Goal: Information Seeking & Learning: Learn about a topic

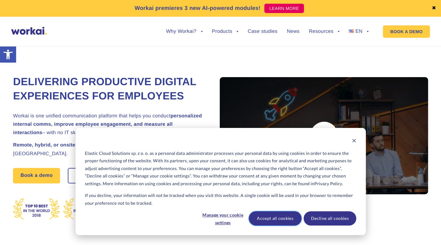
click at [280, 216] on button "Accept all cookies" at bounding box center [275, 218] width 53 height 14
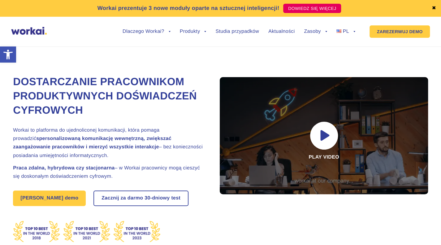
click at [432, 10] on font "✖" at bounding box center [434, 8] width 4 height 5
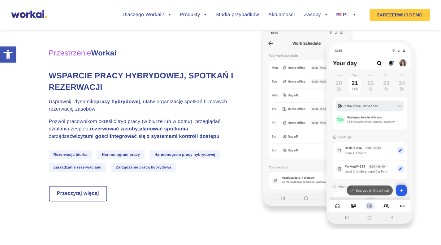
scroll to position [1622, 0]
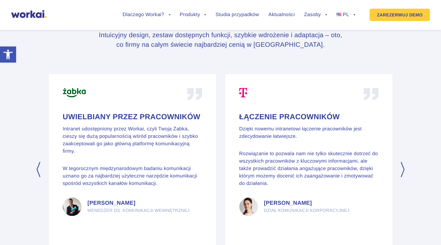
scroll to position [2918, 0]
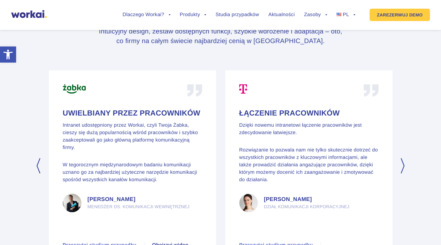
click at [397, 161] on section "Poprzedni Wspieranie obsługi klienta Komunikacja z pracownikami i między pracow…" at bounding box center [220, 184] width 441 height 237
click at [401, 164] on button "Następny" at bounding box center [403, 165] width 6 height 15
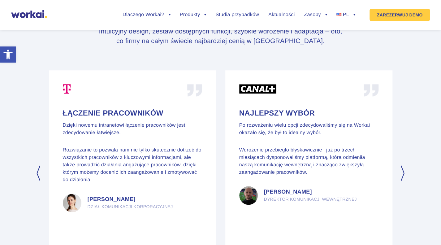
click at [402, 165] on button "Następny" at bounding box center [403, 172] width 6 height 15
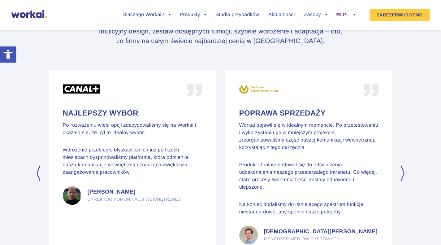
click at [402, 165] on button "Następny" at bounding box center [403, 172] width 6 height 15
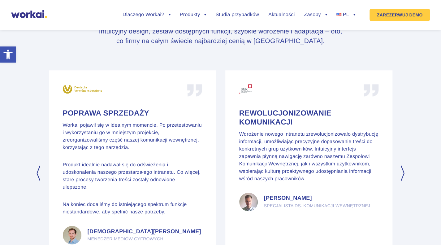
click at [402, 165] on button "Następny" at bounding box center [403, 172] width 6 height 15
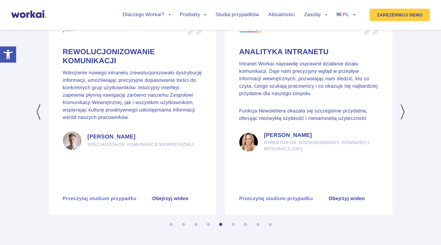
scroll to position [3002, 0]
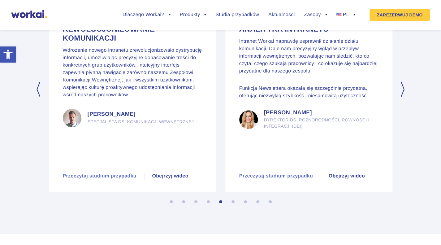
click at [403, 81] on button "Następny" at bounding box center [403, 88] width 6 height 15
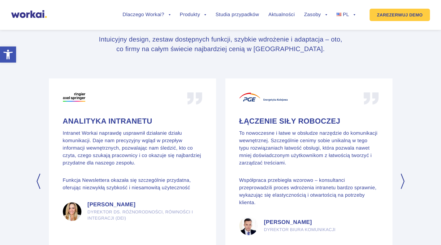
scroll to position [2918, 0]
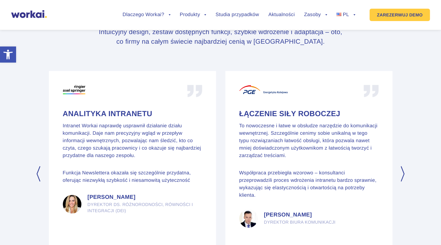
click at [402, 169] on button "Następny" at bounding box center [403, 173] width 6 height 15
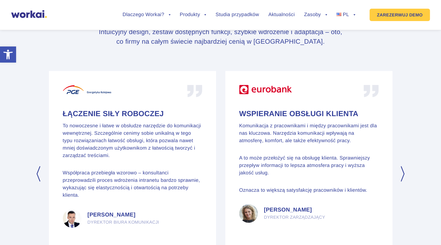
click at [402, 169] on button "Następny" at bounding box center [403, 173] width 6 height 15
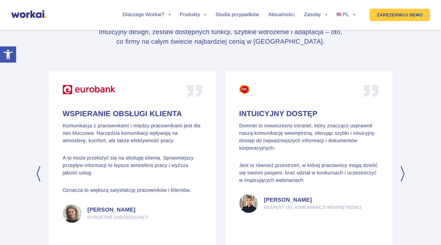
click at [402, 169] on button "Następny" at bounding box center [403, 173] width 6 height 15
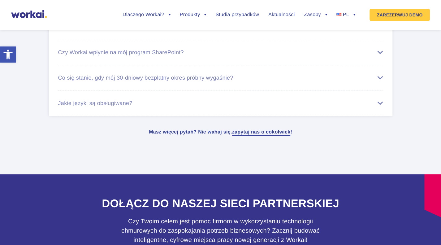
scroll to position [4001, 0]
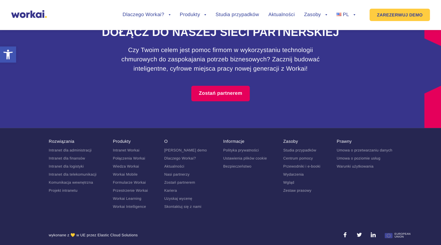
click at [174, 188] on font "Kariera" at bounding box center [170, 190] width 13 height 4
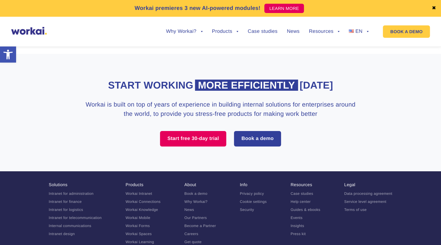
scroll to position [1186, 0]
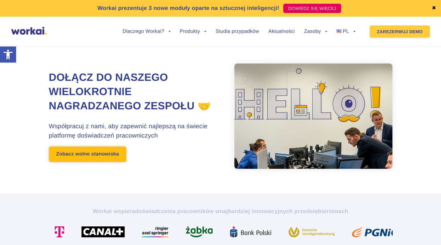
click at [116, 157] on font "Zobacz wolne stanowiska" at bounding box center [87, 153] width 63 height 5
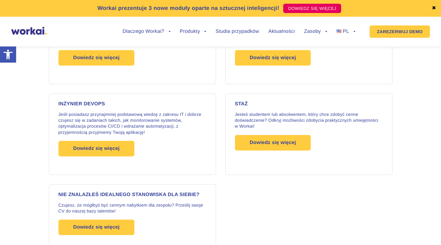
scroll to position [1014, 0]
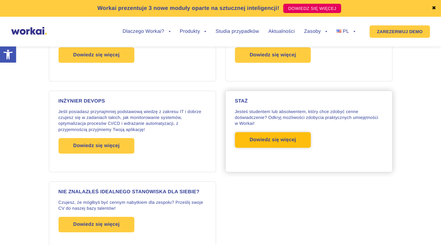
click at [283, 137] on font "Dowiedz się więcej" at bounding box center [273, 139] width 46 height 5
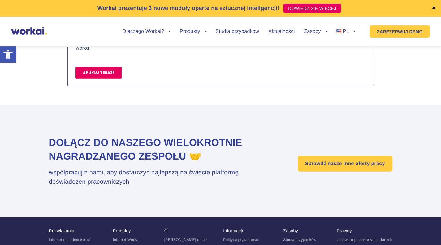
scroll to position [991, 0]
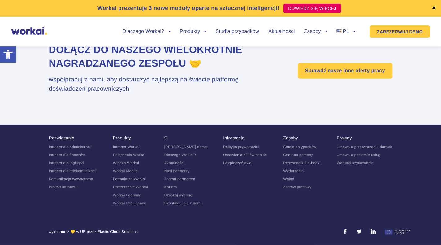
click at [177, 187] on font "Kariera" at bounding box center [170, 187] width 13 height 4
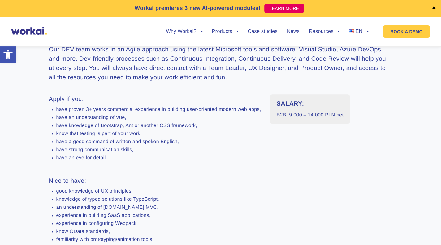
scroll to position [285, 0]
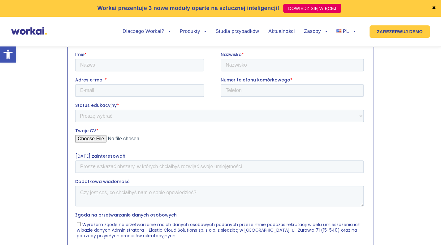
scroll to position [225, 0]
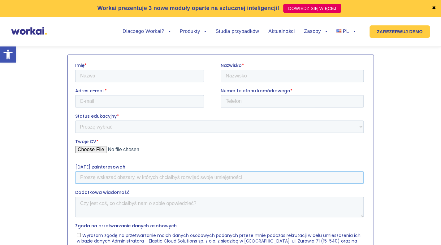
click at [213, 175] on input "Pola zainteresowań" at bounding box center [219, 177] width 288 height 12
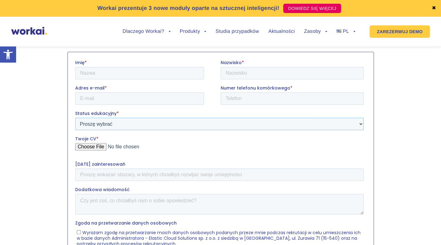
click at [357, 123] on select "Proszę wybrać Student Absolwent" at bounding box center [219, 123] width 288 height 12
select select "Student"
click at [75, 117] on select "Proszę wybrać Student Absolwent" at bounding box center [219, 123] width 288 height 12
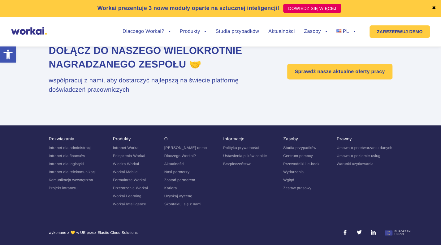
scroll to position [624, 0]
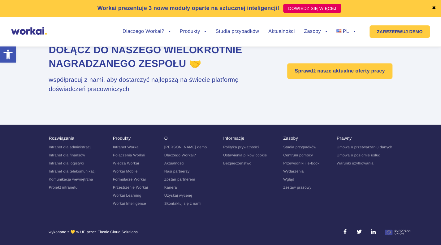
click at [347, 233] on link at bounding box center [345, 231] width 5 height 5
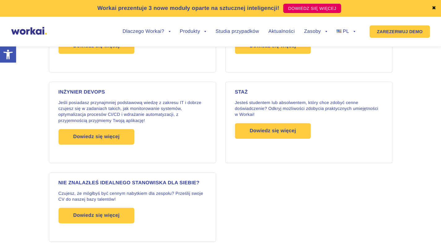
scroll to position [1064, 0]
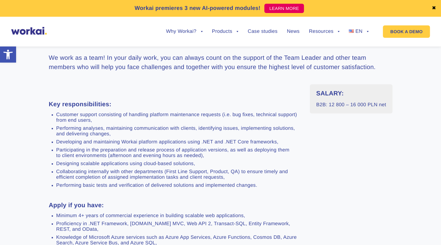
scroll to position [247, 0]
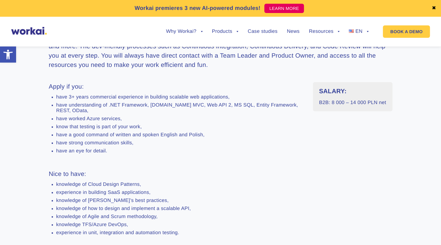
scroll to position [216, 0]
